Goal: Complete application form: Complete application form

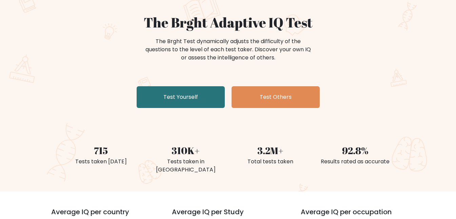
scroll to position [44, 0]
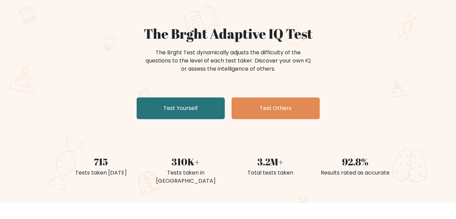
click at [362, 171] on div "Results rated as accurate" at bounding box center [355, 172] width 77 height 8
click at [357, 170] on div "Results rated as accurate" at bounding box center [355, 172] width 77 height 8
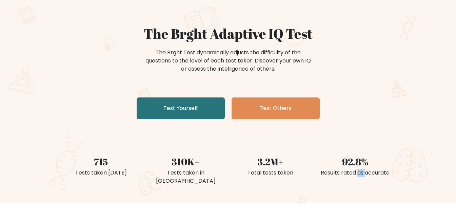
click at [357, 170] on div "Results rated as accurate" at bounding box center [355, 172] width 77 height 8
click at [390, 147] on div "92.8% Results rated as accurate" at bounding box center [355, 162] width 85 height 48
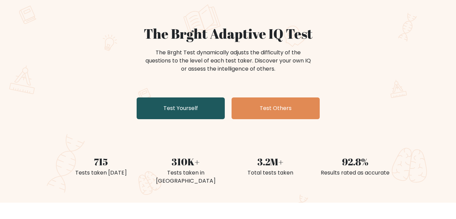
click at [181, 111] on link "Test Yourself" at bounding box center [181, 108] width 88 height 22
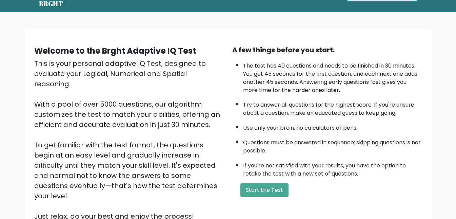
scroll to position [36, 0]
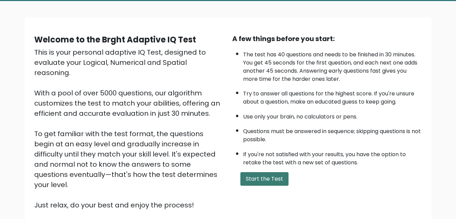
click at [263, 181] on button "Start the Test" at bounding box center [264, 179] width 48 height 14
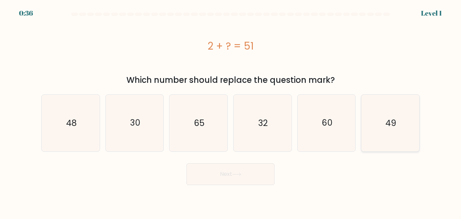
click at [398, 131] on icon "49" at bounding box center [390, 123] width 57 height 57
click at [231, 111] on input "f. 49" at bounding box center [230, 110] width 0 height 2
radio input "true"
click at [248, 173] on button "Next" at bounding box center [230, 174] width 88 height 22
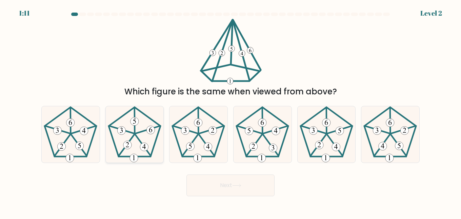
click at [147, 147] on 757 at bounding box center [144, 146] width 8 height 8
click at [230, 111] on input "b." at bounding box center [230, 110] width 0 height 2
radio input "true"
click at [221, 177] on button "Next" at bounding box center [230, 185] width 88 height 22
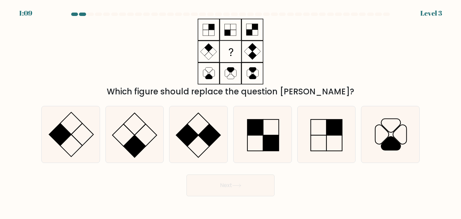
click at [216, 182] on button "Next" at bounding box center [230, 185] width 88 height 22
click at [142, 141] on icon at bounding box center [134, 134] width 57 height 57
click at [230, 111] on input "b." at bounding box center [230, 110] width 0 height 2
radio input "true"
click at [208, 181] on button "Next" at bounding box center [230, 185] width 88 height 22
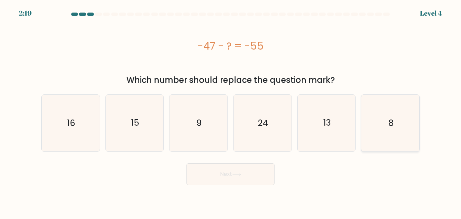
click at [383, 116] on icon "8" at bounding box center [390, 123] width 57 height 57
click at [231, 111] on input "f. 8" at bounding box center [230, 110] width 0 height 2
radio input "true"
click at [244, 181] on button "Next" at bounding box center [230, 174] width 88 height 22
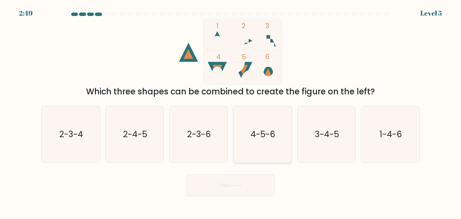
drag, startPoint x: 261, startPoint y: 128, endPoint x: 249, endPoint y: 154, distance: 29.0
click at [261, 127] on icon "4-5-6" at bounding box center [262, 134] width 57 height 57
click at [231, 111] on input "d. 4-5-6" at bounding box center [230, 110] width 0 height 2
radio input "true"
click at [243, 183] on button "Next" at bounding box center [230, 185] width 88 height 22
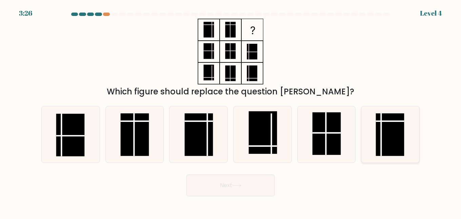
click at [399, 124] on rect at bounding box center [390, 134] width 28 height 43
click at [231, 111] on input "f." at bounding box center [230, 110] width 0 height 2
radio input "true"
click at [263, 186] on button "Next" at bounding box center [230, 185] width 88 height 22
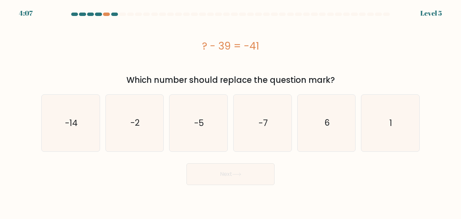
drag, startPoint x: 221, startPoint y: 45, endPoint x: 237, endPoint y: 46, distance: 16.0
click at [237, 46] on div "? - 39 = -41" at bounding box center [230, 45] width 378 height 15
click at [255, 53] on div "? - 39 = -41" at bounding box center [230, 45] width 378 height 15
click at [133, 133] on icon "-2" at bounding box center [134, 123] width 57 height 57
click at [230, 111] on input "b. -2" at bounding box center [230, 110] width 0 height 2
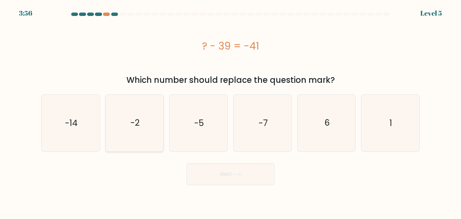
radio input "true"
click at [223, 172] on button "Next" at bounding box center [230, 174] width 88 height 22
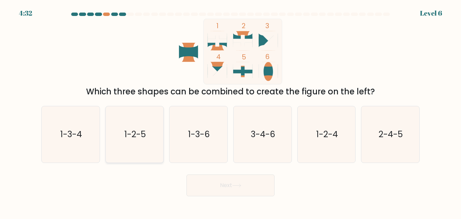
click at [142, 142] on icon "1-2-5" at bounding box center [134, 134] width 57 height 57
click at [230, 111] on input "b. 1-2-5" at bounding box center [230, 110] width 0 height 2
radio input "true"
click at [244, 191] on button "Next" at bounding box center [230, 185] width 88 height 22
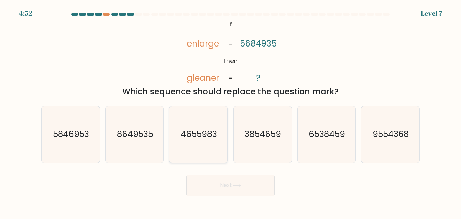
click at [214, 151] on icon "4655983" at bounding box center [198, 134] width 57 height 57
click at [230, 111] on input "c. 4655983" at bounding box center [230, 110] width 0 height 2
radio input "true"
click at [229, 187] on button "Next" at bounding box center [230, 185] width 88 height 22
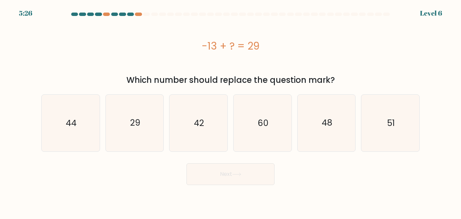
drag, startPoint x: 249, startPoint y: 42, endPoint x: 255, endPoint y: 42, distance: 6.1
click at [255, 42] on div "-13 + ? = 29" at bounding box center [230, 45] width 378 height 15
click at [260, 42] on div "-13 + ? = 29" at bounding box center [230, 45] width 378 height 15
click at [212, 118] on icon "42" at bounding box center [198, 123] width 57 height 57
click at [230, 111] on input "c. 42" at bounding box center [230, 110] width 0 height 2
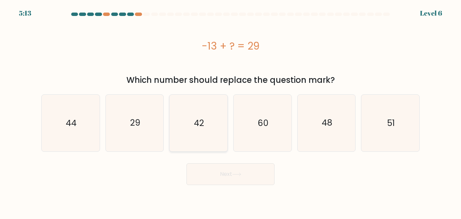
radio input "true"
click at [238, 176] on icon at bounding box center [236, 174] width 9 height 4
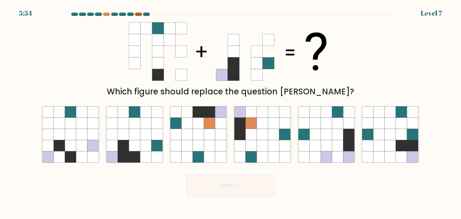
click at [139, 13] on div at bounding box center [138, 14] width 7 height 3
click at [142, 13] on div at bounding box center [138, 14] width 7 height 3
click at [147, 14] on div at bounding box center [146, 14] width 7 height 3
click at [195, 140] on icon at bounding box center [198, 145] width 11 height 11
click at [230, 111] on input "c." at bounding box center [230, 110] width 0 height 2
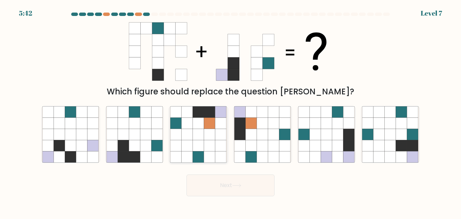
radio input "true"
click at [354, 139] on icon at bounding box center [348, 133] width 11 height 11
click at [231, 111] on input "e." at bounding box center [230, 110] width 0 height 2
radio input "true"
click at [220, 137] on icon at bounding box center [220, 133] width 11 height 11
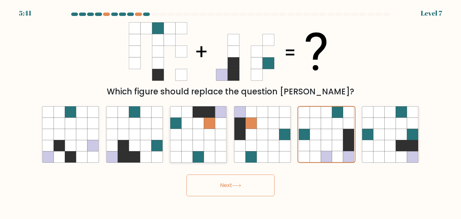
click at [230, 111] on input "c." at bounding box center [230, 110] width 0 height 2
radio input "true"
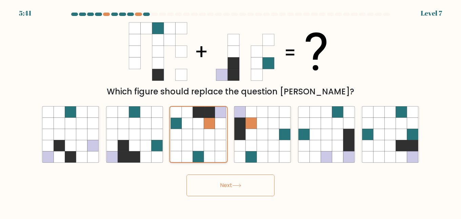
click at [218, 139] on icon at bounding box center [220, 134] width 11 height 11
click at [230, 111] on input "c." at bounding box center [230, 110] width 0 height 2
click at [406, 148] on icon at bounding box center [401, 145] width 11 height 11
click at [231, 111] on input "f." at bounding box center [230, 110] width 0 height 2
radio input "true"
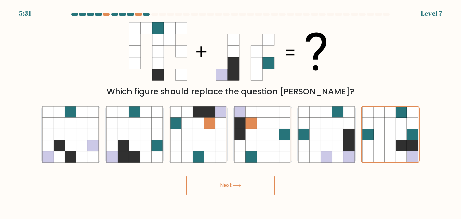
click at [216, 183] on button "Next" at bounding box center [230, 185] width 88 height 22
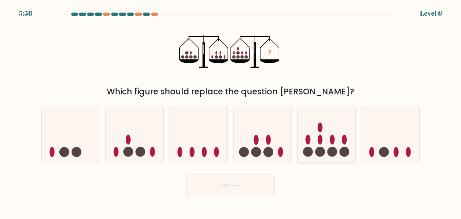
click at [324, 151] on circle at bounding box center [320, 152] width 10 height 10
click at [231, 111] on input "e." at bounding box center [230, 110] width 0 height 2
radio input "true"
click at [235, 189] on button "Next" at bounding box center [230, 185] width 88 height 22
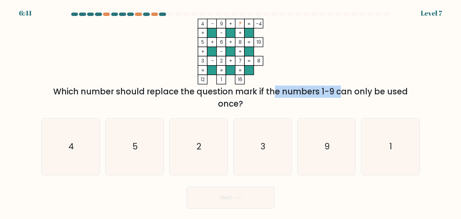
drag, startPoint x: 246, startPoint y: 90, endPoint x: 305, endPoint y: 84, distance: 58.9
click at [277, 87] on div "Which number should replace the question mark if the numbers 1-9 can only be us…" at bounding box center [230, 97] width 370 height 24
click at [314, 82] on icon "4 - 9 + ? -4 + - + 5 + 6 + 8 19 + - + 3 - 2 + 7 = 8 = = = = 12 1 16 =" at bounding box center [230, 52] width 203 height 66
click at [241, 23] on tspan "?" at bounding box center [240, 23] width 3 height 7
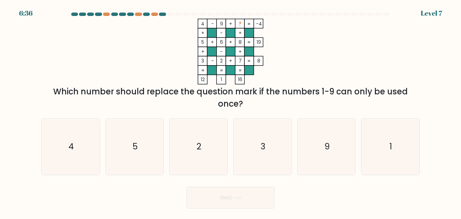
click at [276, 43] on icon "4 - 9 + ? -4 + - + 5 + 6 + 8 19 + - + 3 - 2 + 7 = 8 = = = = 12 1 16 =" at bounding box center [230, 52] width 203 height 66
click at [382, 148] on icon "1" at bounding box center [390, 146] width 57 height 57
click at [231, 111] on input "f. 1" at bounding box center [230, 110] width 0 height 2
radio input "true"
click at [260, 204] on button "Next" at bounding box center [230, 197] width 88 height 22
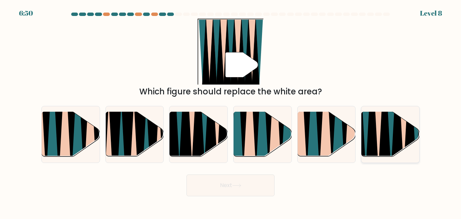
click at [380, 136] on icon at bounding box center [378, 111] width 13 height 116
click at [231, 111] on input "f." at bounding box center [230, 110] width 0 height 2
radio input "true"
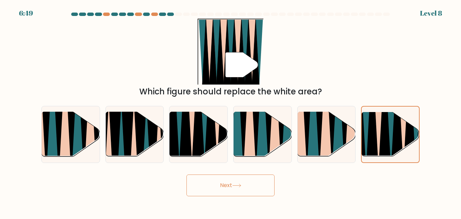
click at [231, 184] on button "Next" at bounding box center [230, 185] width 88 height 22
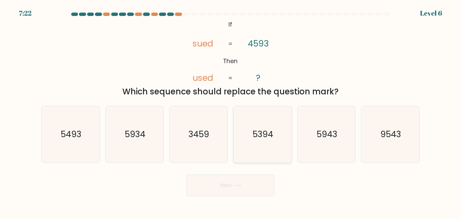
click at [253, 133] on text "5394" at bounding box center [262, 134] width 21 height 12
click at [231, 111] on input "d. 5394" at bounding box center [230, 110] width 0 height 2
radio input "true"
click at [78, 144] on icon "5493" at bounding box center [70, 134] width 57 height 57
click at [230, 111] on input "a. 5493" at bounding box center [230, 110] width 0 height 2
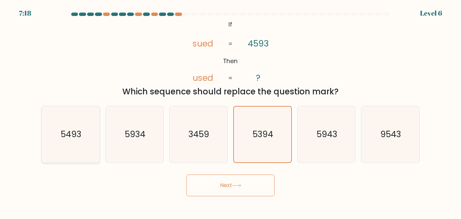
radio input "true"
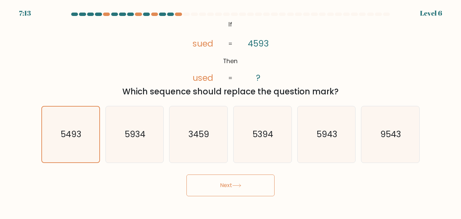
click at [254, 189] on button "Next" at bounding box center [230, 185] width 88 height 22
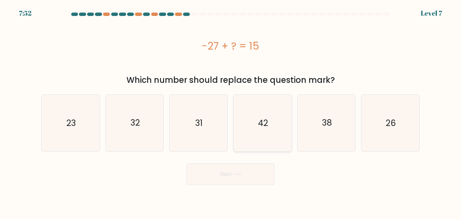
click at [266, 111] on icon "42" at bounding box center [262, 123] width 57 height 57
click at [231, 111] on input "d. 42" at bounding box center [230, 110] width 0 height 2
radio input "true"
click at [253, 178] on button "Next" at bounding box center [230, 174] width 88 height 22
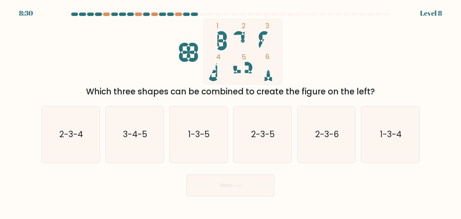
click at [344, 15] on div at bounding box center [230, 16] width 386 height 6
click at [345, 15] on div at bounding box center [346, 14] width 7 height 3
click at [192, 136] on text "1-3-5" at bounding box center [198, 134] width 21 height 12
click at [230, 111] on input "c. 1-3-5" at bounding box center [230, 110] width 0 height 2
radio input "true"
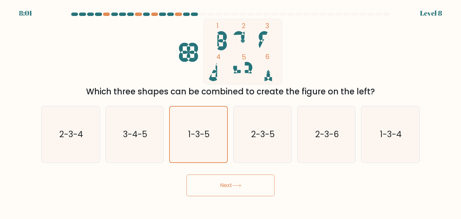
click at [222, 190] on button "Next" at bounding box center [230, 185] width 88 height 22
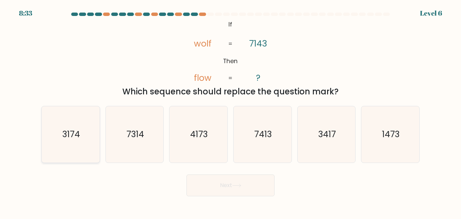
click at [73, 134] on text "3174" at bounding box center [71, 134] width 18 height 12
click at [230, 111] on input "a. 3174" at bounding box center [230, 110] width 0 height 2
radio input "true"
click at [346, 138] on icon "3417" at bounding box center [326, 134] width 57 height 57
click at [231, 111] on input "e. 3417" at bounding box center [230, 110] width 0 height 2
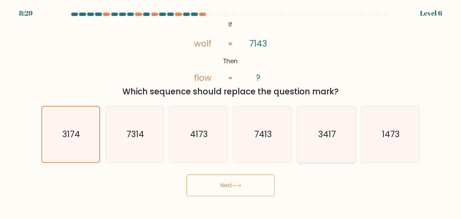
radio input "true"
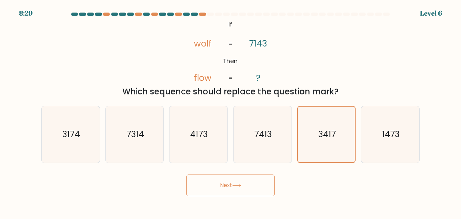
click at [230, 189] on button "Next" at bounding box center [230, 185] width 88 height 22
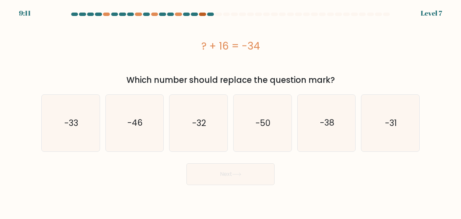
click at [201, 14] on div at bounding box center [202, 14] width 7 height 3
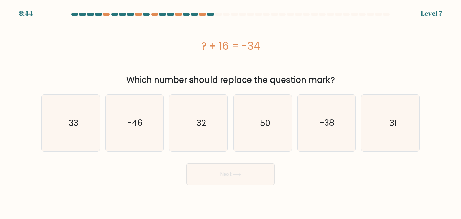
drag, startPoint x: 268, startPoint y: 127, endPoint x: 251, endPoint y: 154, distance: 31.6
click at [268, 127] on text "-50" at bounding box center [262, 123] width 15 height 12
click at [231, 111] on input "d. -50" at bounding box center [230, 110] width 0 height 2
radio input "true"
click at [244, 178] on button "Next" at bounding box center [230, 174] width 88 height 22
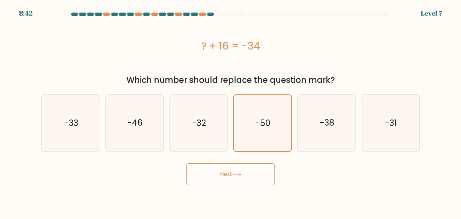
click at [240, 171] on button "Next" at bounding box center [230, 174] width 88 height 22
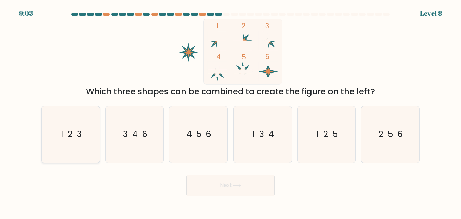
click at [77, 144] on icon "1-2-3" at bounding box center [70, 134] width 57 height 57
click at [230, 111] on input "a. 1-2-3" at bounding box center [230, 110] width 0 height 2
radio input "true"
click at [239, 176] on button "Next" at bounding box center [230, 185] width 88 height 22
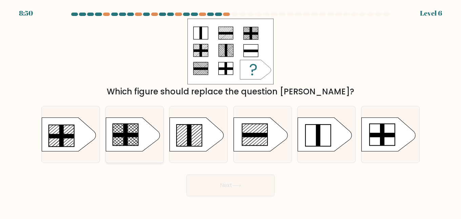
click at [121, 136] on rect at bounding box center [125, 134] width 25 height 4
click at [230, 111] on input "b." at bounding box center [230, 110] width 0 height 2
radio input "true"
click at [214, 179] on button "Next" at bounding box center [230, 185] width 88 height 22
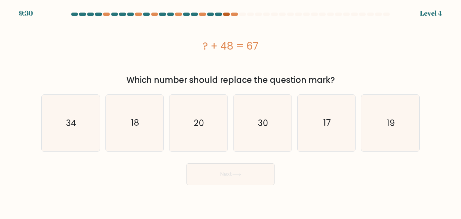
click at [226, 13] on div at bounding box center [226, 14] width 7 height 3
click at [235, 14] on div at bounding box center [234, 14] width 7 height 3
click at [385, 114] on icon "19" at bounding box center [390, 123] width 57 height 57
click at [231, 111] on input "f. 19" at bounding box center [230, 110] width 0 height 2
radio input "true"
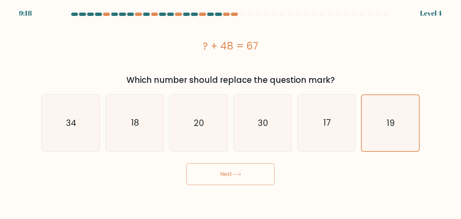
click at [248, 170] on button "Next" at bounding box center [230, 174] width 88 height 22
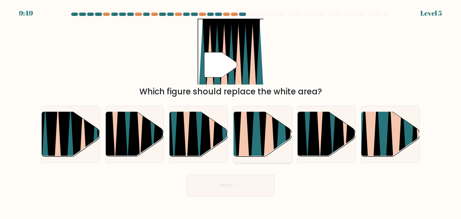
click at [255, 145] on icon at bounding box center [256, 111] width 13 height 116
click at [231, 111] on input "d." at bounding box center [230, 110] width 0 height 2
radio input "true"
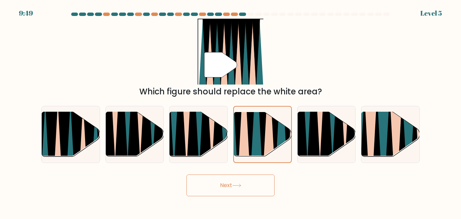
click at [241, 187] on icon at bounding box center [236, 185] width 9 height 4
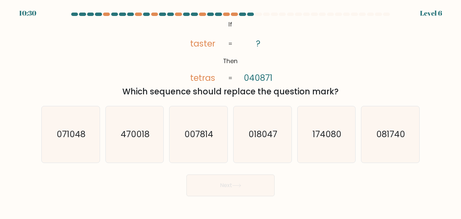
click at [192, 81] on tspan "tetras" at bounding box center [202, 78] width 25 height 12
click at [74, 142] on icon "071048" at bounding box center [70, 134] width 57 height 57
click at [230, 111] on input "a. 071048" at bounding box center [230, 110] width 0 height 2
radio input "true"
click at [232, 184] on button "Next" at bounding box center [230, 185] width 88 height 22
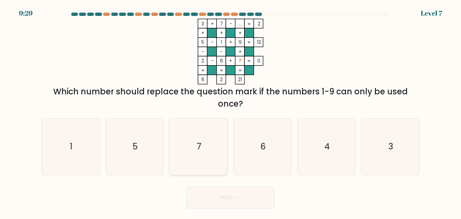
click at [202, 172] on icon "7" at bounding box center [198, 146] width 57 height 57
click at [230, 111] on input "c. 7" at bounding box center [230, 110] width 0 height 2
radio input "true"
click at [227, 188] on button "Next" at bounding box center [230, 197] width 88 height 22
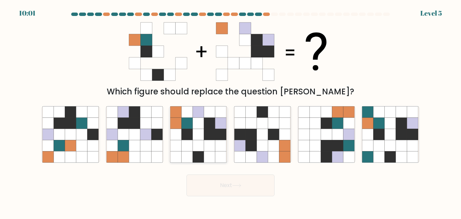
click at [193, 143] on icon at bounding box center [198, 145] width 11 height 11
click at [230, 111] on input "c." at bounding box center [230, 110] width 0 height 2
radio input "true"
click at [227, 193] on button "Next" at bounding box center [230, 185] width 88 height 22
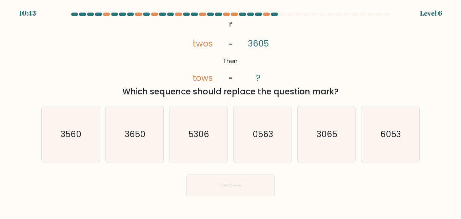
click at [228, 187] on button "Next" at bounding box center [230, 185] width 88 height 22
click at [348, 142] on icon "3065" at bounding box center [326, 134] width 57 height 57
click at [231, 111] on input "e. 3065" at bounding box center [230, 110] width 0 height 2
radio input "true"
click at [235, 181] on button "Next" at bounding box center [230, 185] width 88 height 22
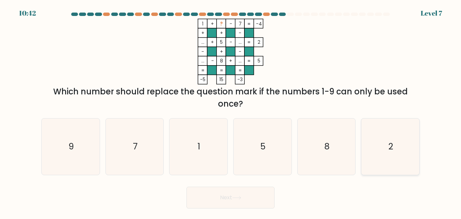
click at [396, 147] on icon "2" at bounding box center [390, 146] width 57 height 57
click at [231, 111] on input "f. 2" at bounding box center [230, 110] width 0 height 2
radio input "true"
click at [235, 195] on button "Next" at bounding box center [230, 197] width 88 height 22
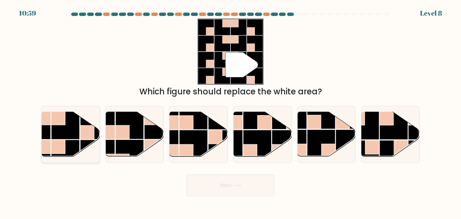
click at [71, 139] on rect at bounding box center [65, 125] width 28 height 28
click at [230, 111] on input "a." at bounding box center [230, 110] width 0 height 2
radio input "true"
click at [221, 183] on button "Next" at bounding box center [230, 185] width 88 height 22
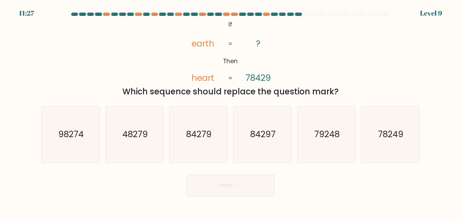
drag, startPoint x: 269, startPoint y: 77, endPoint x: 272, endPoint y: 76, distance: 3.5
click at [270, 76] on tspan "78429" at bounding box center [257, 78] width 25 height 12
click at [268, 80] on tspan "78429" at bounding box center [257, 78] width 25 height 12
click at [273, 80] on icon "@import url('https://fonts.googleapis.com/css?family=Abril+Fatface:400,100,100i…" at bounding box center [230, 52] width 106 height 66
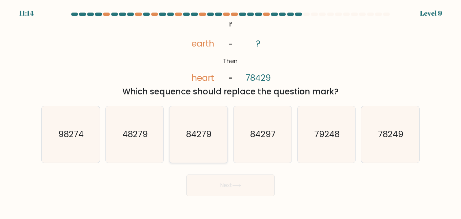
click at [193, 140] on text "84279" at bounding box center [198, 134] width 25 height 12
click at [230, 111] on input "c. 84279" at bounding box center [230, 110] width 0 height 2
radio input "true"
click at [278, 151] on icon "84297" at bounding box center [262, 134] width 57 height 57
click at [231, 111] on input "d. 84297" at bounding box center [230, 110] width 0 height 2
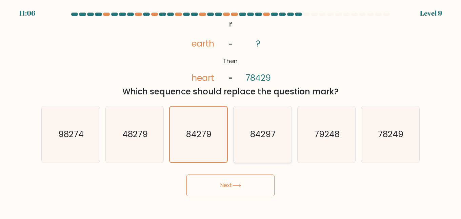
radio input "true"
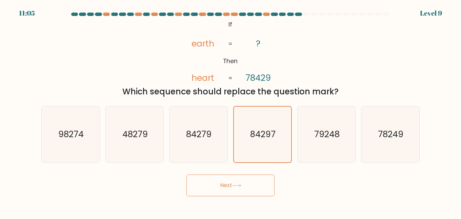
click at [263, 186] on button "Next" at bounding box center [230, 185] width 88 height 22
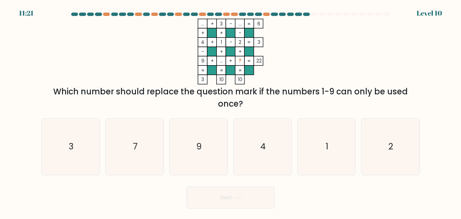
click at [242, 61] on rect at bounding box center [239, 60] width 9 height 9
click at [231, 88] on div "Which number should replace the question mark if the numbers 1-9 can only be us…" at bounding box center [230, 97] width 370 height 24
drag, startPoint x: 316, startPoint y: 69, endPoint x: 301, endPoint y: 53, distance: 22.1
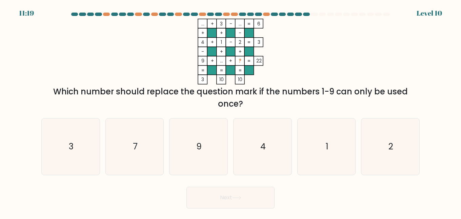
click at [306, 54] on icon "... + 3 - ... 6 + + - 4 + 1 - 2 3 - + + 9 + ... + ? = 22 = = = = 3 10 10 =" at bounding box center [230, 52] width 203 height 66
click at [213, 140] on icon "9" at bounding box center [198, 146] width 57 height 57
click at [230, 111] on input "c. 9" at bounding box center [230, 110] width 0 height 2
radio input "true"
click at [241, 140] on icon "4" at bounding box center [262, 146] width 57 height 57
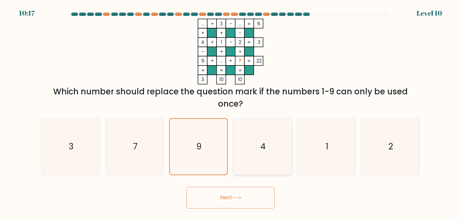
click at [231, 111] on input "d. 4" at bounding box center [230, 110] width 0 height 2
radio input "true"
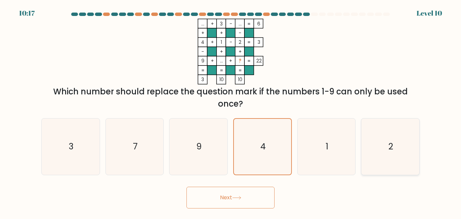
click at [397, 132] on icon "2" at bounding box center [390, 146] width 57 height 57
click at [231, 111] on input "f. 2" at bounding box center [230, 110] width 0 height 2
radio input "true"
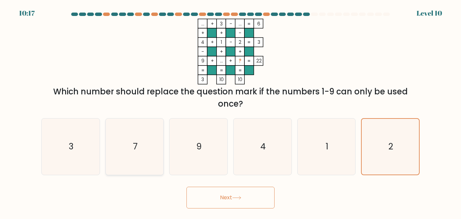
drag, startPoint x: 171, startPoint y: 124, endPoint x: 117, endPoint y: 122, distance: 55.0
click at [166, 124] on div "a. 3 b. 7 c. 9 d." at bounding box center [231, 143] width 384 height 63
click at [21, 122] on form at bounding box center [230, 110] width 461 height 195
click at [341, 63] on div "... + 3 - ... 6 + + - 4 + 1 - 2 3 - + + 9 + ... + ? = 22 = = = = 3 10 10 = Whic…" at bounding box center [230, 64] width 386 height 91
click at [257, 150] on icon "4" at bounding box center [262, 146] width 57 height 57
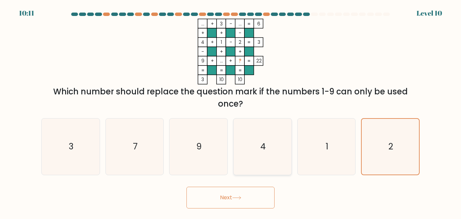
click at [231, 111] on input "d. 4" at bounding box center [230, 110] width 0 height 2
radio input "true"
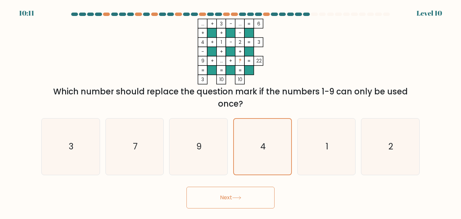
click at [238, 195] on button "Next" at bounding box center [230, 197] width 88 height 22
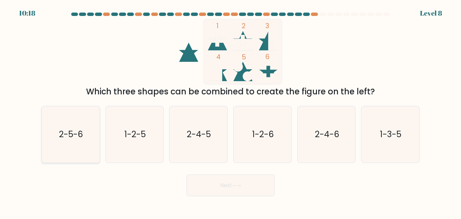
click at [92, 137] on icon "2-5-6" at bounding box center [70, 134] width 57 height 57
click at [230, 111] on input "a. 2-5-6" at bounding box center [230, 110] width 0 height 2
radio input "true"
click at [212, 187] on button "Next" at bounding box center [230, 185] width 88 height 22
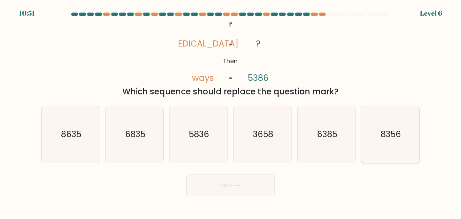
click at [399, 138] on text "8356" at bounding box center [390, 134] width 20 height 12
click at [231, 111] on input "f. 8356" at bounding box center [230, 110] width 0 height 2
radio input "true"
click at [271, 146] on icon "3658" at bounding box center [262, 134] width 57 height 57
click at [231, 111] on input "d. 3658" at bounding box center [230, 110] width 0 height 2
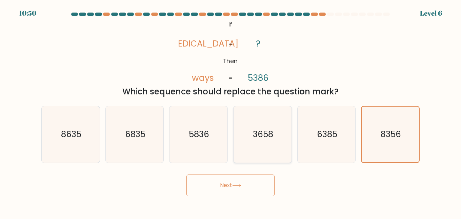
radio input "true"
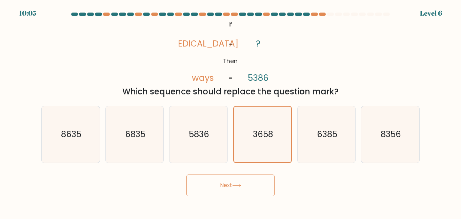
click at [260, 78] on tspan "5386" at bounding box center [258, 78] width 21 height 12
click at [344, 63] on div "@import url('https://fonts.googleapis.com/css?family=Abril+Fatface:400,100,100i…" at bounding box center [230, 58] width 386 height 79
click at [405, 154] on icon "8356" at bounding box center [390, 134] width 57 height 57
click at [231, 111] on input "f. 8356" at bounding box center [230, 110] width 0 height 2
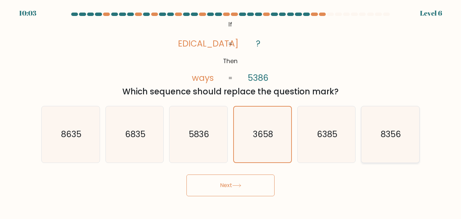
radio input "true"
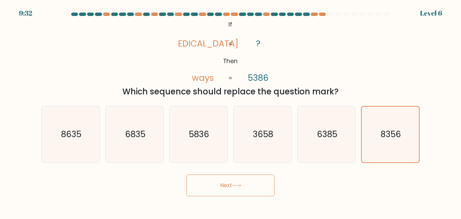
click at [260, 82] on tspan "5386" at bounding box center [258, 78] width 21 height 12
click at [292, 75] on div "@import url('https://fonts.googleapis.com/css?family=Abril+Fatface:400,100,100i…" at bounding box center [230, 58] width 386 height 79
click at [261, 80] on tspan "5386" at bounding box center [258, 78] width 21 height 12
click at [235, 197] on body "9:05 Level 6 If" at bounding box center [230, 109] width 461 height 219
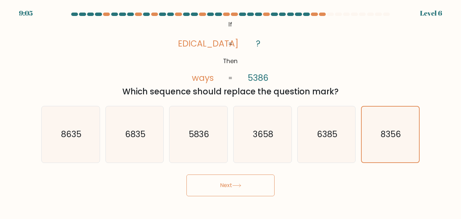
click at [254, 182] on button "Next" at bounding box center [230, 185] width 88 height 22
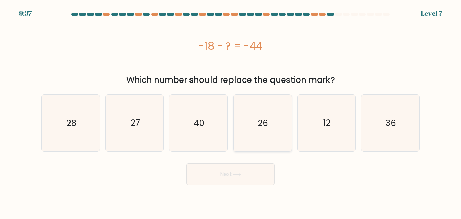
click at [272, 122] on icon "26" at bounding box center [262, 123] width 57 height 57
click at [231, 111] on input "d. 26" at bounding box center [230, 110] width 0 height 2
radio input "true"
click at [235, 175] on icon at bounding box center [236, 174] width 9 height 4
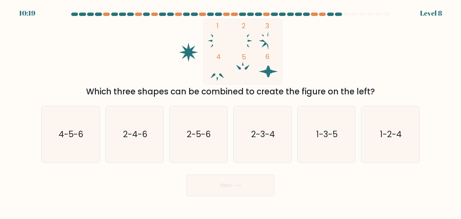
click at [338, 61] on div "1 2 3 4 5 6 Which three shapes can be combined to create the figure on the left?" at bounding box center [230, 58] width 386 height 79
click at [67, 138] on text "4-5-6" at bounding box center [71, 134] width 25 height 12
click at [230, 111] on input "a. 4-5-6" at bounding box center [230, 110] width 0 height 2
radio input "true"
click at [214, 177] on button "Next" at bounding box center [230, 185] width 88 height 22
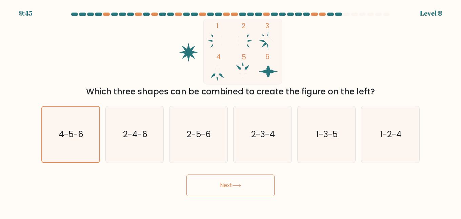
click at [216, 177] on button "Next" at bounding box center [230, 185] width 88 height 22
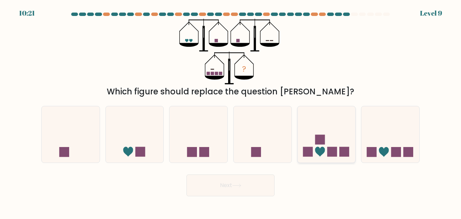
click at [313, 153] on icon at bounding box center [326, 134] width 58 height 48
click at [231, 111] on input "e." at bounding box center [230, 110] width 0 height 2
radio input "true"
click at [259, 182] on button "Next" at bounding box center [230, 185] width 88 height 22
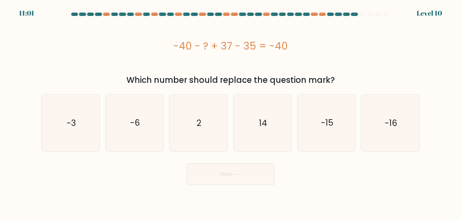
drag, startPoint x: 227, startPoint y: 44, endPoint x: 231, endPoint y: 44, distance: 3.7
click at [228, 44] on div "-40 - ? + 37 - 35 = -40" at bounding box center [230, 45] width 378 height 15
drag, startPoint x: 275, startPoint y: 54, endPoint x: 271, endPoint y: 76, distance: 22.5
click at [271, 76] on div "-40 - ? + 37 - 35 = -40 Which number should replace the question mark?" at bounding box center [230, 52] width 386 height 67
click at [271, 57] on div "-40 - ? + 37 - 35 = -40" at bounding box center [230, 46] width 378 height 54
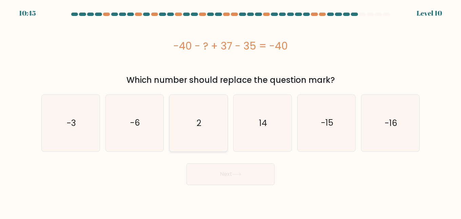
click at [198, 123] on text "2" at bounding box center [199, 123] width 5 height 12
click at [230, 111] on input "c. 2" at bounding box center [230, 110] width 0 height 2
radio input "true"
click at [223, 173] on button "Next" at bounding box center [230, 174] width 88 height 22
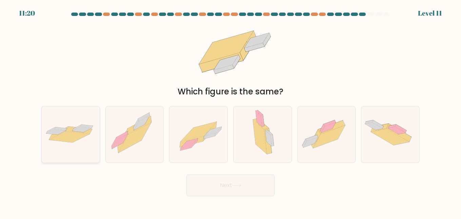
click at [71, 144] on icon at bounding box center [71, 134] width 58 height 24
click at [230, 111] on input "a." at bounding box center [230, 110] width 0 height 2
radio input "true"
click at [241, 184] on icon at bounding box center [236, 185] width 9 height 4
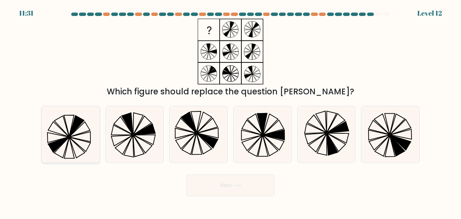
drag, startPoint x: 48, startPoint y: 125, endPoint x: 126, endPoint y: 146, distance: 80.1
click at [48, 124] on icon at bounding box center [70, 134] width 57 height 57
click at [230, 111] on input "a." at bounding box center [230, 110] width 0 height 2
radio input "true"
click at [247, 184] on button "Next" at bounding box center [230, 185] width 88 height 22
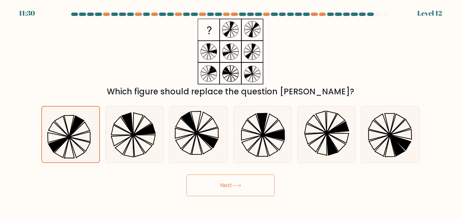
click at [247, 184] on button "Next" at bounding box center [230, 185] width 88 height 22
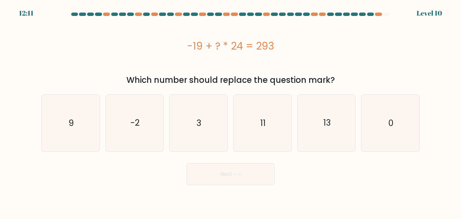
click at [264, 44] on div "-19 + ? * 24 = 293" at bounding box center [230, 45] width 378 height 15
click at [247, 138] on icon "11" at bounding box center [262, 123] width 57 height 57
click at [231, 111] on input "d. 11" at bounding box center [230, 110] width 0 height 2
radio input "true"
click at [239, 174] on icon at bounding box center [236, 174] width 9 height 4
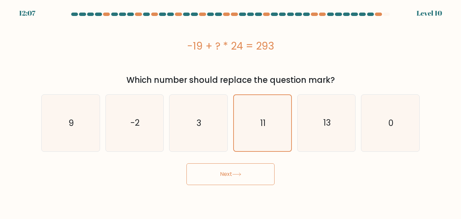
click at [247, 177] on button "Next" at bounding box center [230, 174] width 88 height 22
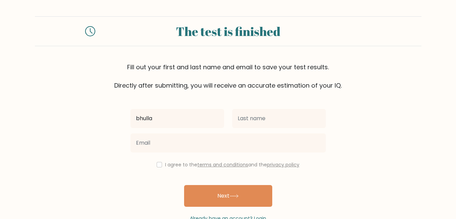
type input "bhulla"
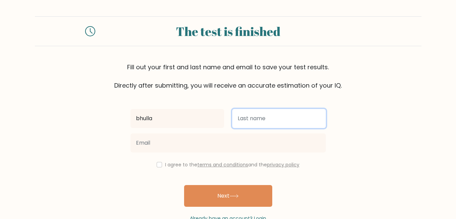
click at [268, 119] on input "text" at bounding box center [279, 118] width 94 height 19
type input "r"
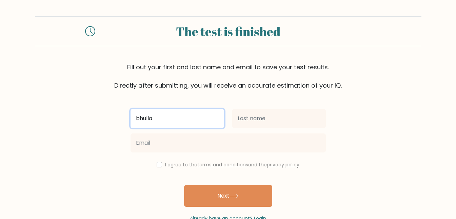
click at [180, 126] on input "bhulla" at bounding box center [177, 118] width 94 height 19
type input "b"
type input "drdf"
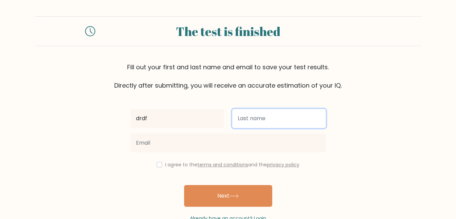
click at [253, 110] on input "text" at bounding box center [279, 118] width 94 height 19
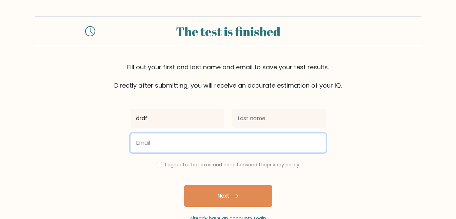
drag, startPoint x: 206, startPoint y: 123, endPoint x: 184, endPoint y: 146, distance: 32.3
click at [184, 146] on input "email" at bounding box center [227, 142] width 195 height 19
type input "obama@gmail.com"
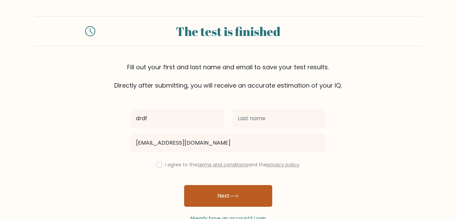
click at [204, 188] on button "Next" at bounding box center [228, 196] width 88 height 22
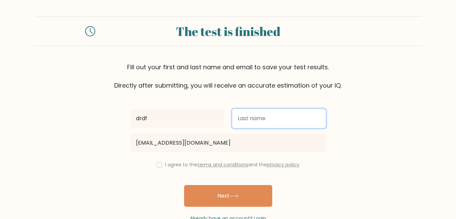
click at [263, 112] on input "text" at bounding box center [279, 118] width 94 height 19
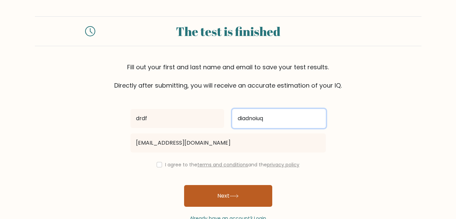
type input "diadnoiuq"
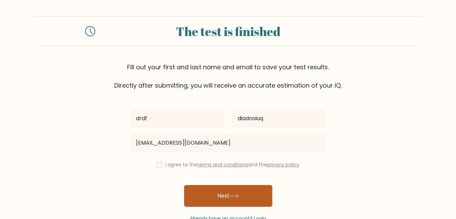
click at [238, 190] on button "Next" at bounding box center [228, 196] width 88 height 22
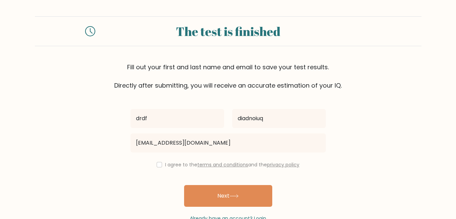
click at [155, 166] on div "I agree to the terms and conditions and the privacy policy" at bounding box center [227, 164] width 203 height 8
click at [158, 164] on input "checkbox" at bounding box center [159, 164] width 5 height 5
checkbox input "true"
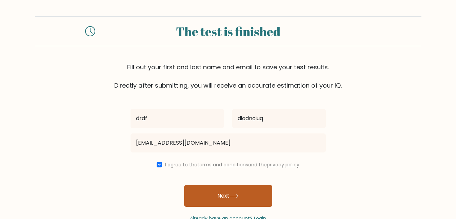
click at [199, 200] on button "Next" at bounding box center [228, 196] width 88 height 22
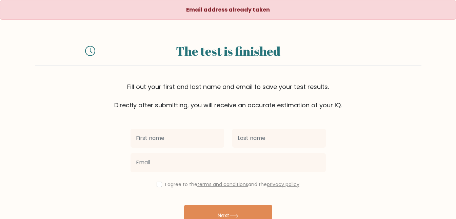
click at [183, 139] on input "text" at bounding box center [177, 137] width 94 height 19
